Goal: Task Accomplishment & Management: Use online tool/utility

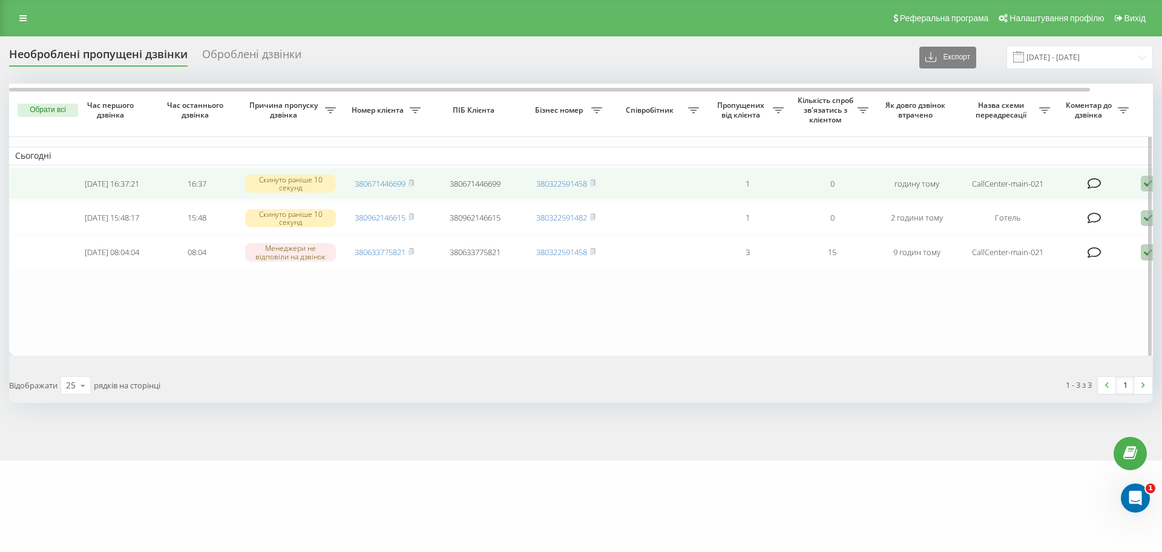
drag, startPoint x: 412, startPoint y: 182, endPoint x: 453, endPoint y: 168, distance: 44.0
click at [412, 182] on rect at bounding box center [411, 183] width 4 height 5
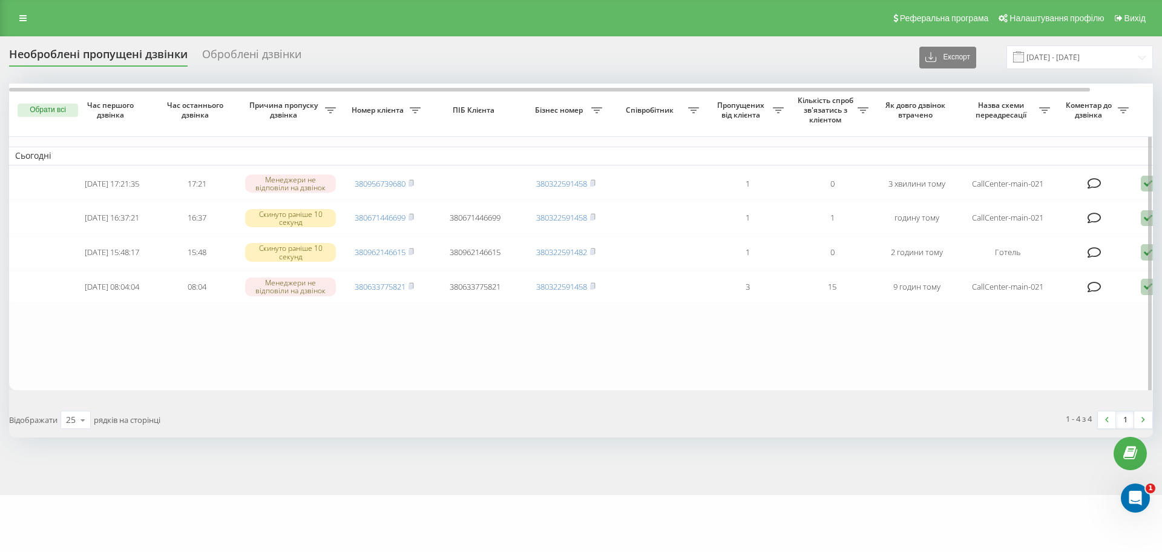
drag, startPoint x: 413, startPoint y: 217, endPoint x: 392, endPoint y: 349, distance: 133.0
click at [413, 217] on icon at bounding box center [411, 216] width 4 height 5
